Goal: Navigation & Orientation: Find specific page/section

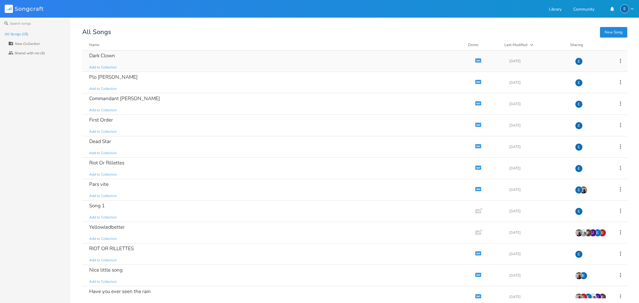
click at [476, 60] on icon "button" at bounding box center [476, 60] width 1 height 1
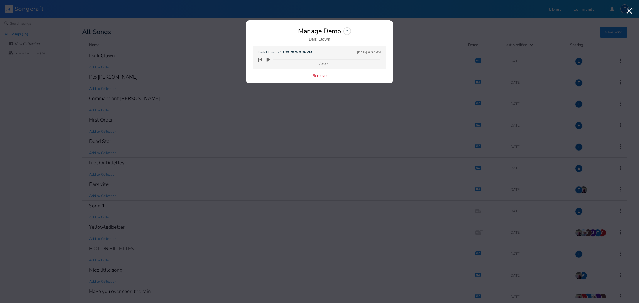
click at [268, 59] on icon "button" at bounding box center [269, 59] width 4 height 4
click at [268, 59] on icon "button" at bounding box center [268, 59] width 5 height 5
click at [260, 59] on icon "button" at bounding box center [260, 59] width 4 height 4
click at [267, 59] on icon "button" at bounding box center [269, 59] width 4 height 4
click at [268, 59] on icon "button" at bounding box center [268, 59] width 5 height 5
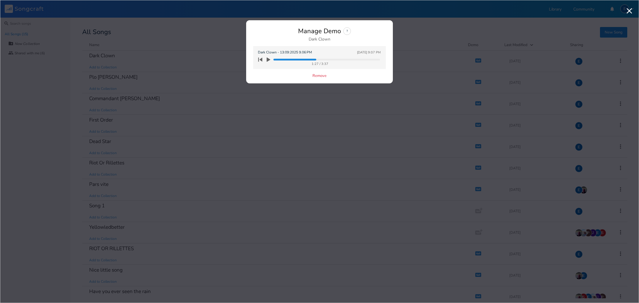
click at [262, 60] on icon "button" at bounding box center [260, 59] width 4 height 4
click at [268, 59] on icon "button" at bounding box center [269, 59] width 4 height 4
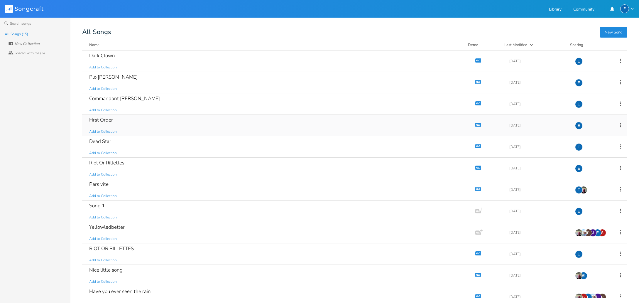
click at [476, 124] on icon "button" at bounding box center [478, 124] width 5 height 3
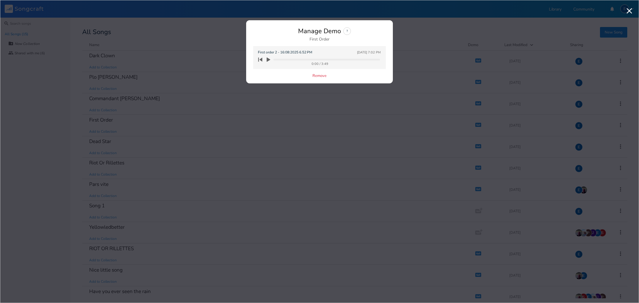
click at [268, 59] on icon "button" at bounding box center [269, 59] width 4 height 4
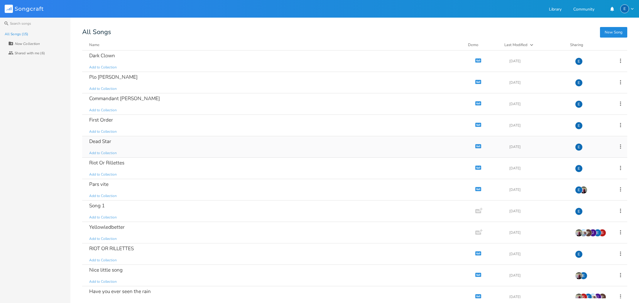
click at [476, 145] on icon "button" at bounding box center [478, 145] width 5 height 3
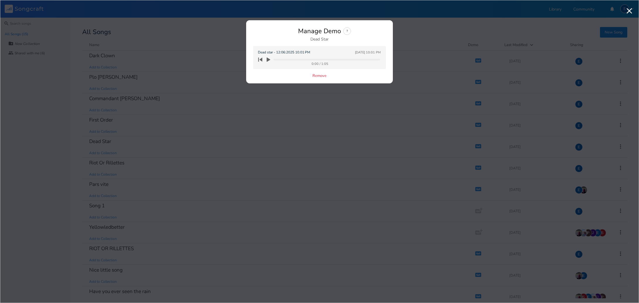
click at [268, 59] on icon "button" at bounding box center [269, 59] width 4 height 4
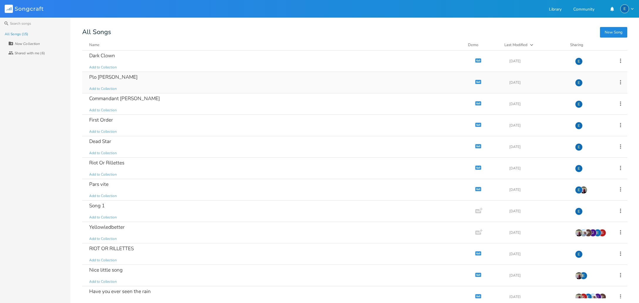
click at [476, 80] on icon "button" at bounding box center [478, 81] width 5 height 3
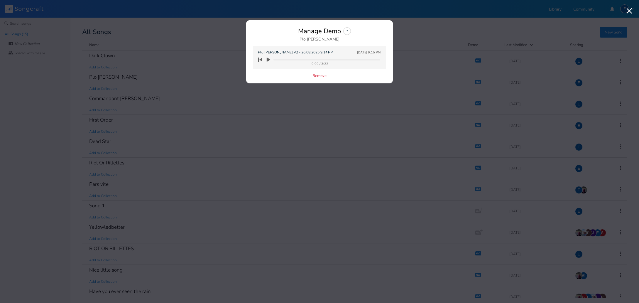
click at [268, 60] on icon "button" at bounding box center [269, 59] width 4 height 4
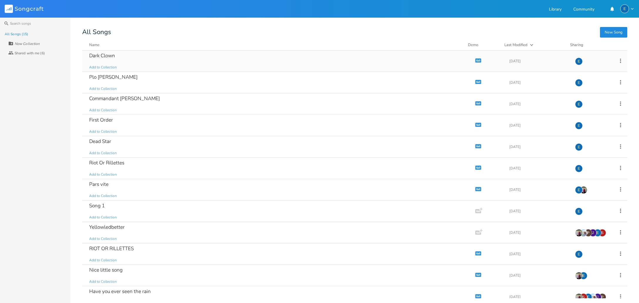
click at [476, 59] on icon "button" at bounding box center [478, 60] width 5 height 3
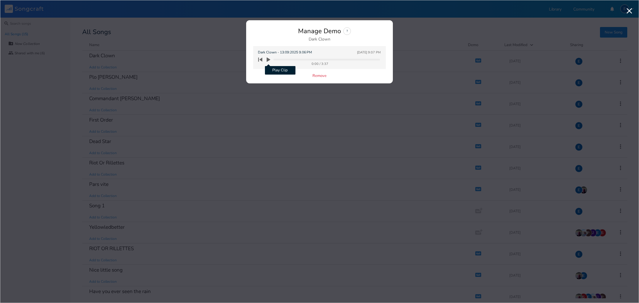
click at [268, 59] on icon "button" at bounding box center [269, 59] width 4 height 4
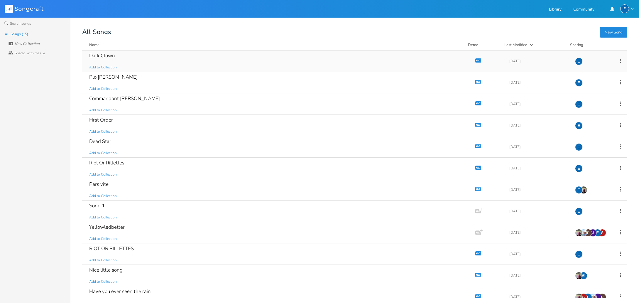
click at [476, 60] on icon "button" at bounding box center [476, 60] width 1 height 1
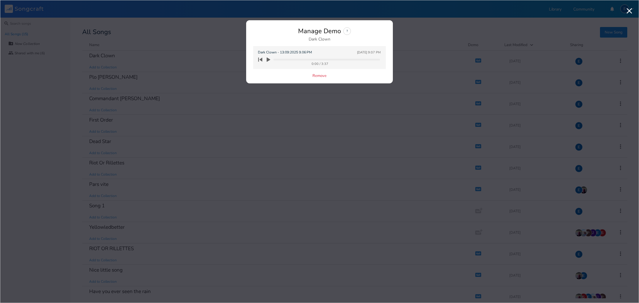
click at [268, 60] on icon "button" at bounding box center [269, 59] width 4 height 4
